Goal: Check status

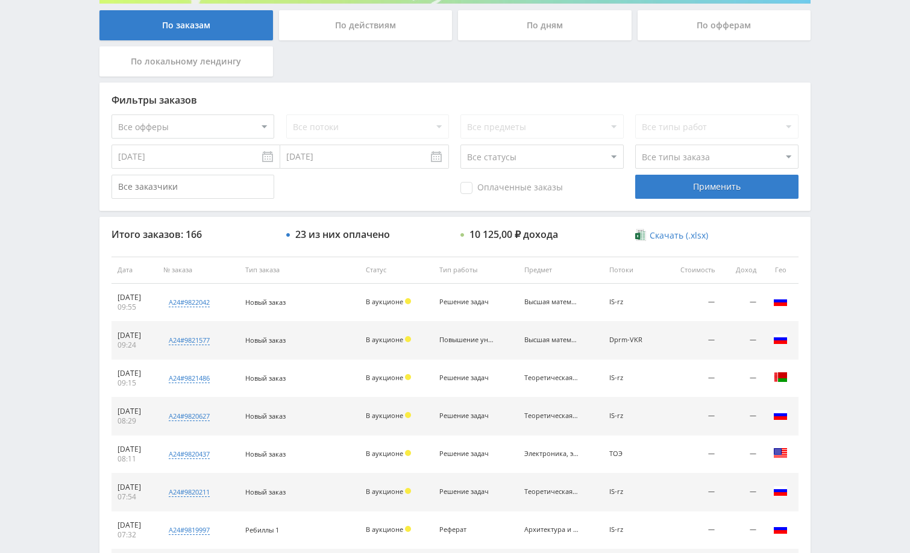
scroll to position [241, 0]
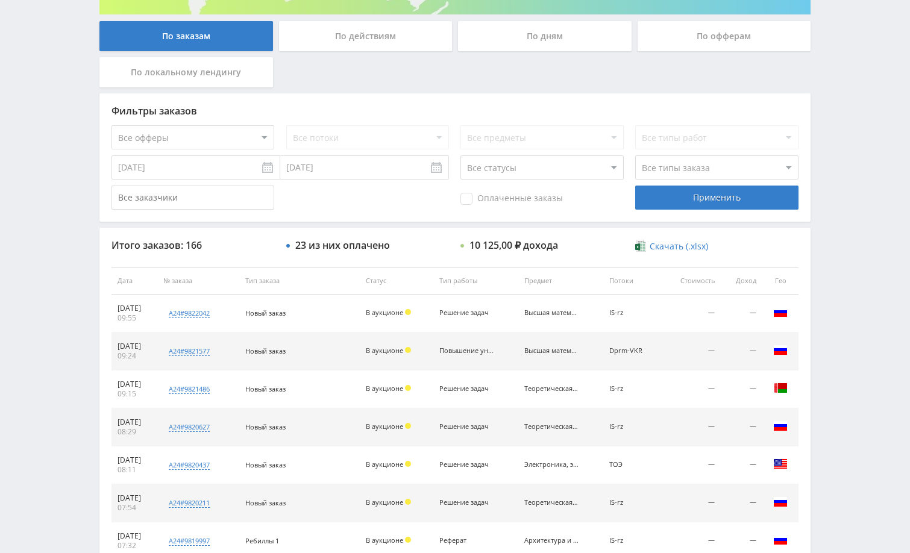
scroll to position [241, 0]
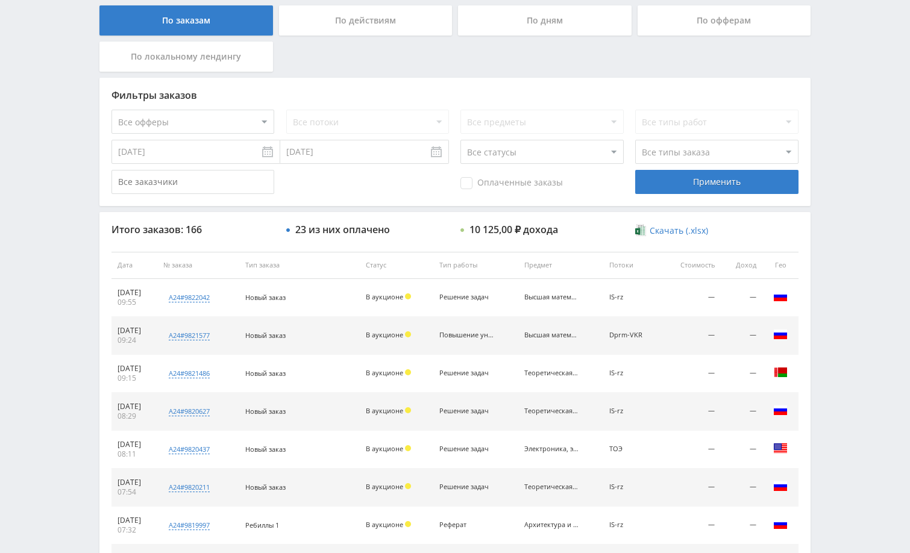
click at [842, 87] on div "Telegram-канал Инструменты База знаний Ваш менеджер: [PERSON_NAME] Alex Online …" at bounding box center [455, 265] width 910 height 1012
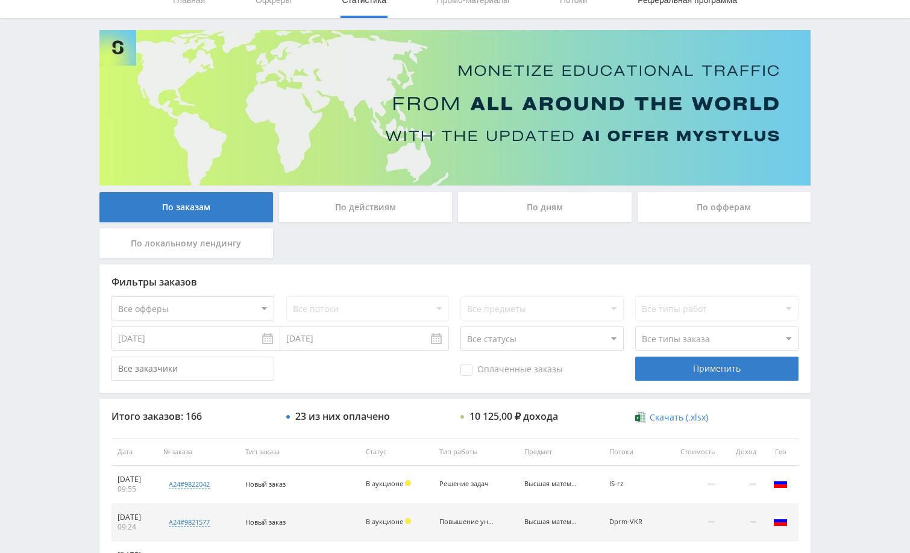
scroll to position [0, 0]
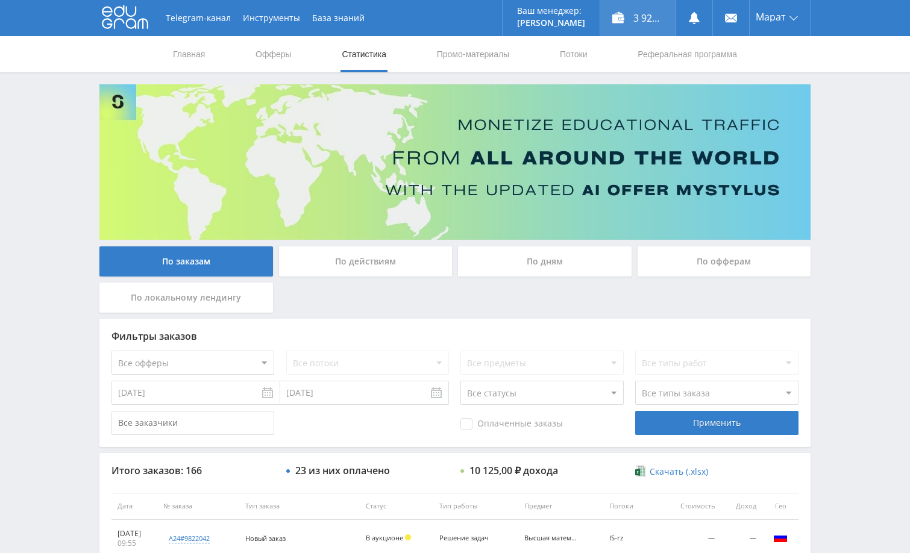
click at [635, 21] on div "3 925,70 ₽" at bounding box center [637, 18] width 75 height 36
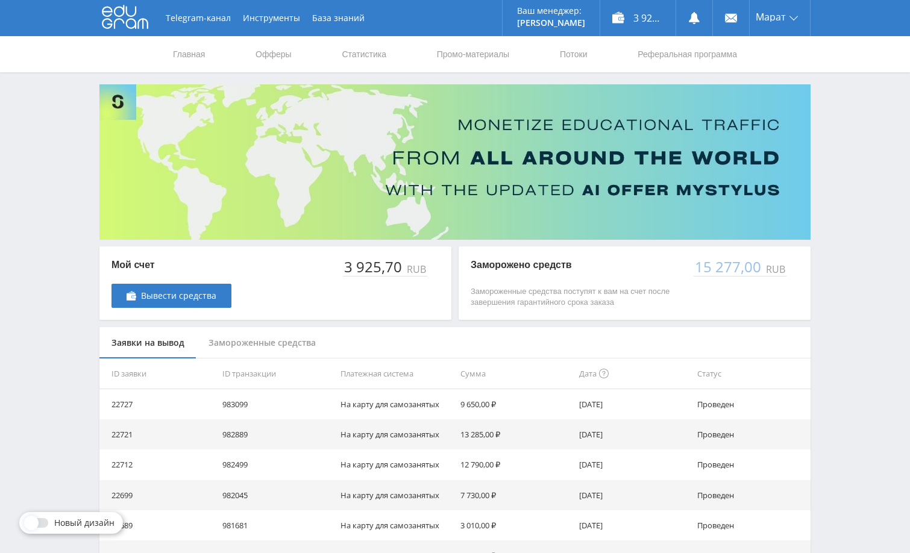
click at [849, 136] on div "Telegram-канал Инструменты База знаний Ваш менеджер: [PERSON_NAME] Online @edug…" at bounding box center [455, 390] width 910 height 781
